Goal: Information Seeking & Learning: Learn about a topic

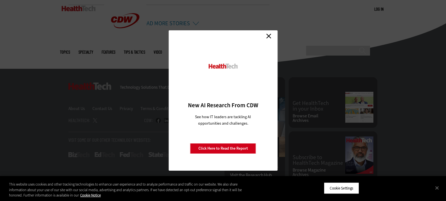
scroll to position [497, 0]
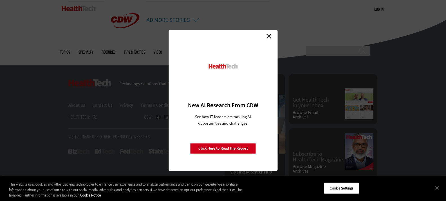
click at [272, 39] on link "Close" at bounding box center [268, 36] width 8 height 8
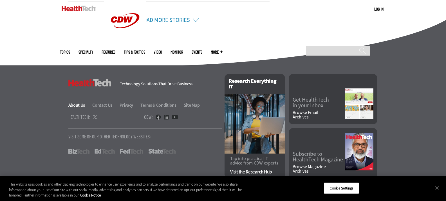
click at [82, 106] on link "About Us" at bounding box center [79, 105] width 23 height 6
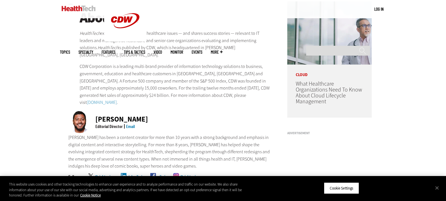
click at [223, 50] on span "More" at bounding box center [217, 52] width 12 height 4
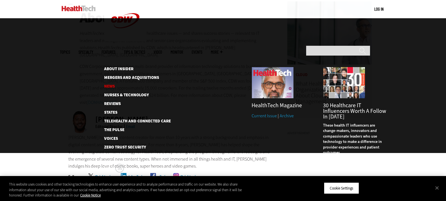
click at [107, 84] on link "News" at bounding box center [133, 86] width 58 height 4
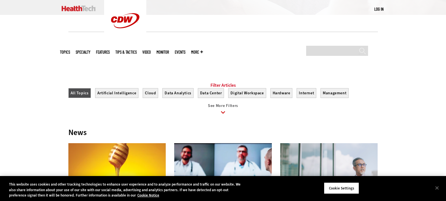
scroll to position [169, 0]
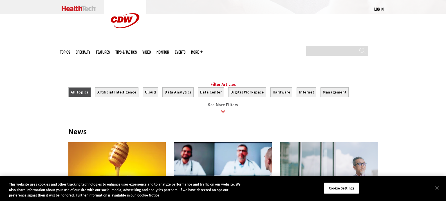
click at [212, 108] on span "See More Filters" at bounding box center [223, 104] width 30 height 5
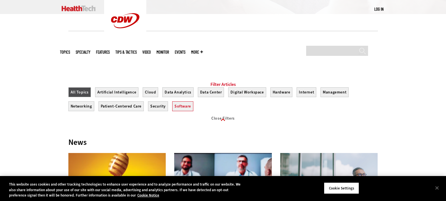
click at [184, 116] on ul "All Topics Artificial Intelligence Cloud Data Analytics Data Center Digital Wor…" at bounding box center [222, 101] width 309 height 28
click at [181, 111] on button "Software" at bounding box center [182, 107] width 21 height 10
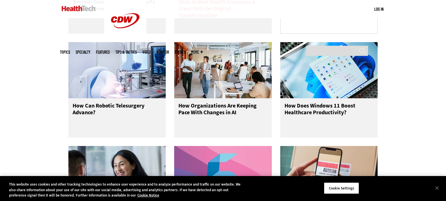
scroll to position [534, 0]
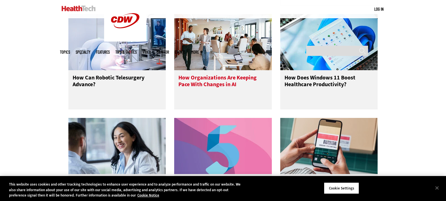
click at [209, 92] on h3 "How Organizations Are Keeping Pace With Changes in AI" at bounding box center [222, 86] width 89 height 23
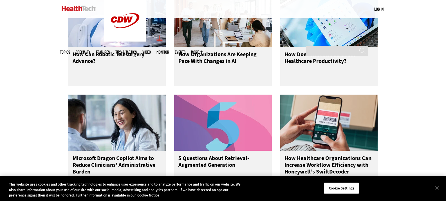
scroll to position [534, 0]
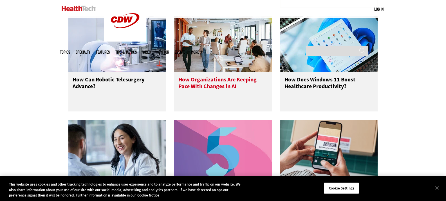
click at [202, 91] on h3 "How Organizations Are Keeping Pace With Changes in AI" at bounding box center [222, 88] width 89 height 23
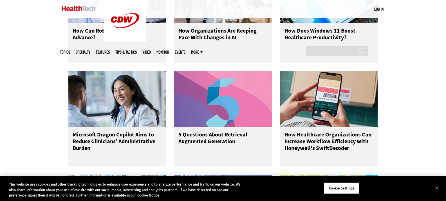
scroll to position [591, 0]
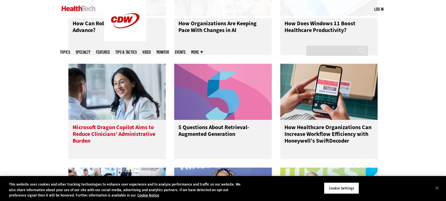
click at [139, 144] on h3 "Microsoft Dragon Copilot Aims to Reduce Clinicians’ Administrative Burden" at bounding box center [117, 135] width 89 height 23
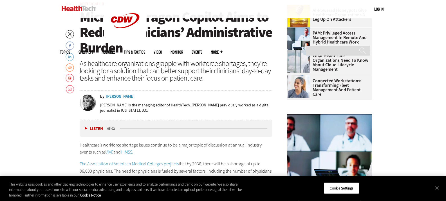
scroll to position [224, 0]
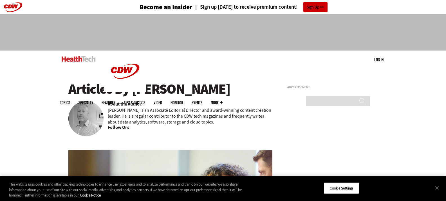
scroll to position [28, 0]
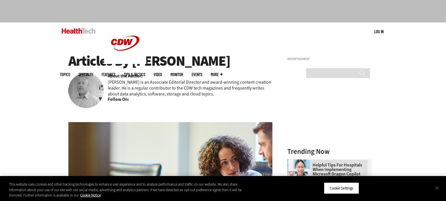
click at [440, 189] on button "Close" at bounding box center [437, 188] width 12 height 12
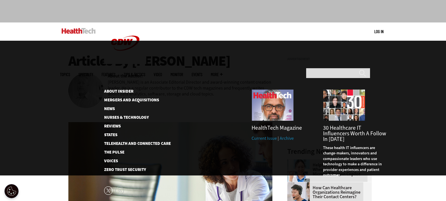
click at [223, 73] on span "More" at bounding box center [217, 75] width 12 height 4
click at [111, 107] on link "News" at bounding box center [133, 109] width 58 height 4
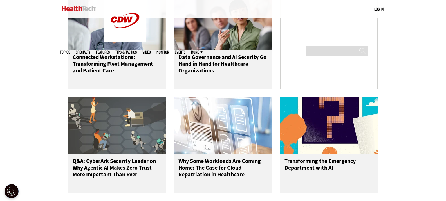
scroll to position [450, 0]
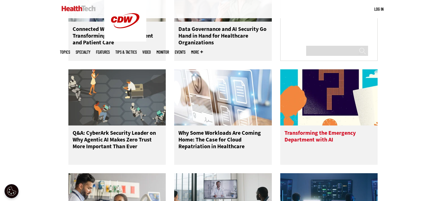
click at [308, 144] on h3 "Transforming the Emergency Department with AI" at bounding box center [328, 141] width 89 height 23
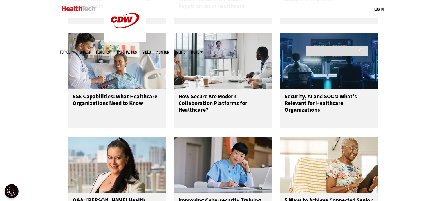
scroll to position [478, 0]
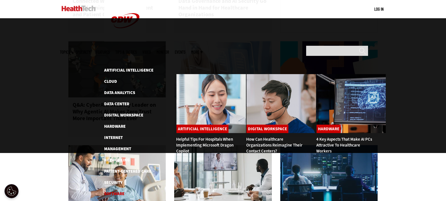
click at [119, 191] on link "Software" at bounding box center [114, 194] width 20 height 6
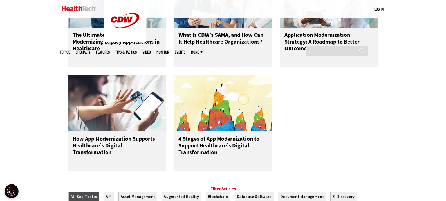
scroll to position [309, 0]
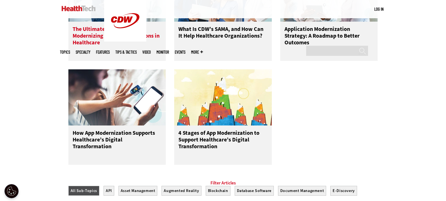
click at [129, 33] on h3 "The Ultimate Roadmap to Modernizing Legacy Applications in Healthcare" at bounding box center [117, 37] width 89 height 23
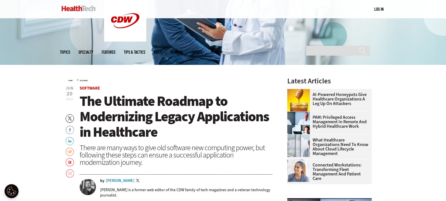
click at [123, 181] on div "Phil Goldstein" at bounding box center [120, 181] width 29 height 4
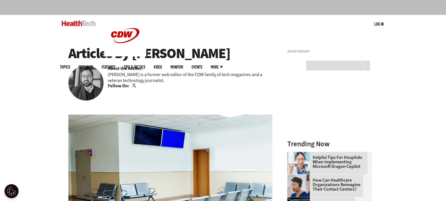
scroll to position [28, 0]
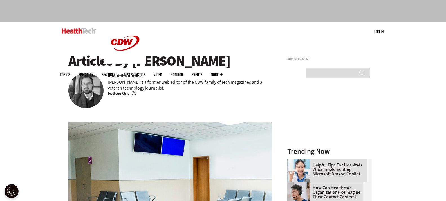
click at [134, 94] on link "Twitter" at bounding box center [134, 93] width 5 height 5
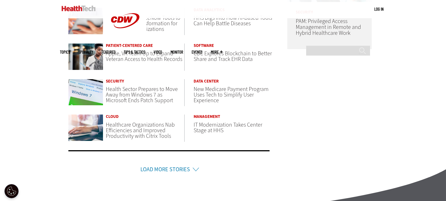
scroll to position [281, 0]
